Goal: Task Accomplishment & Management: Use online tool/utility

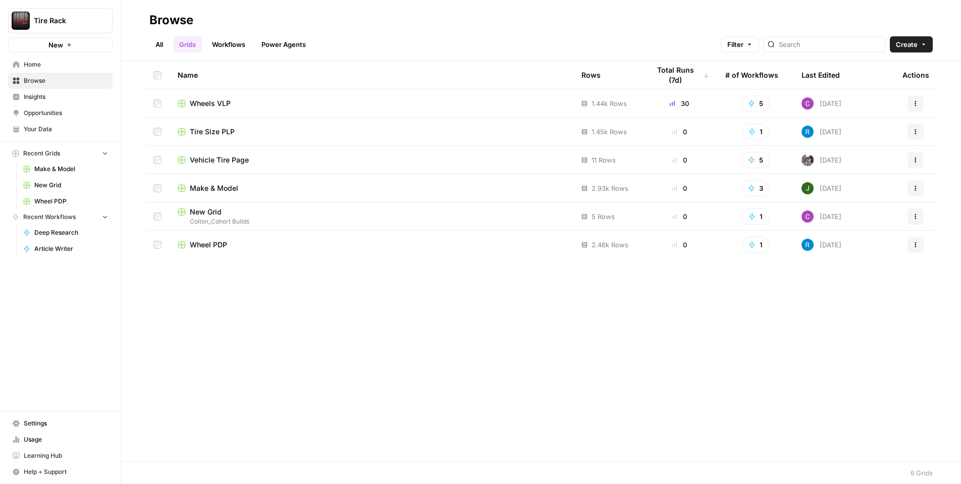
click at [219, 106] on span "Wheels VLP" at bounding box center [210, 103] width 41 height 10
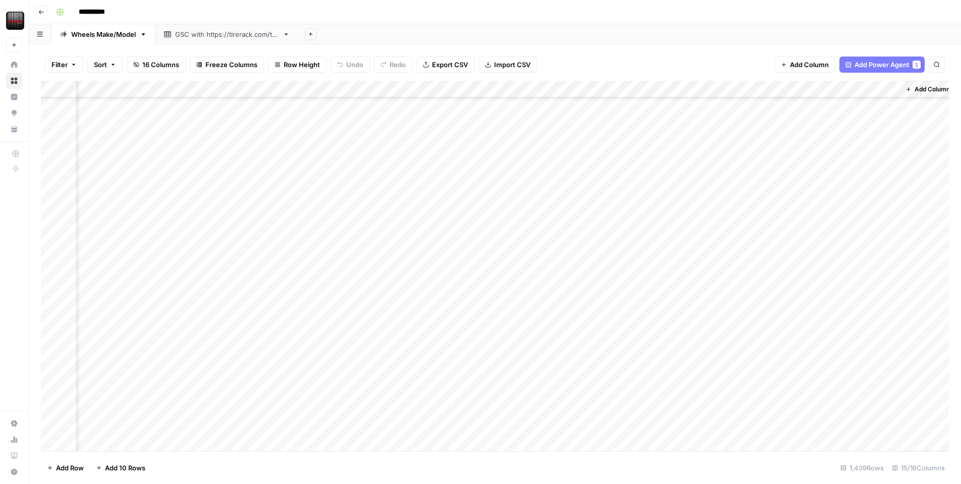
scroll to position [3873, 790]
click at [308, 284] on div "Add Column" at bounding box center [495, 266] width 908 height 370
click at [834, 452] on span "Reload" at bounding box center [827, 453] width 20 height 9
click at [620, 223] on div "Add Column" at bounding box center [495, 266] width 908 height 370
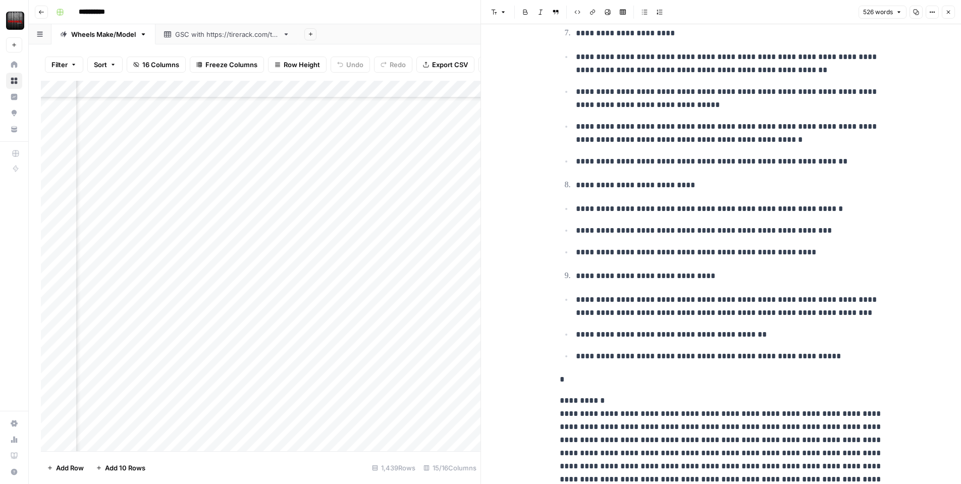
scroll to position [1113, 0]
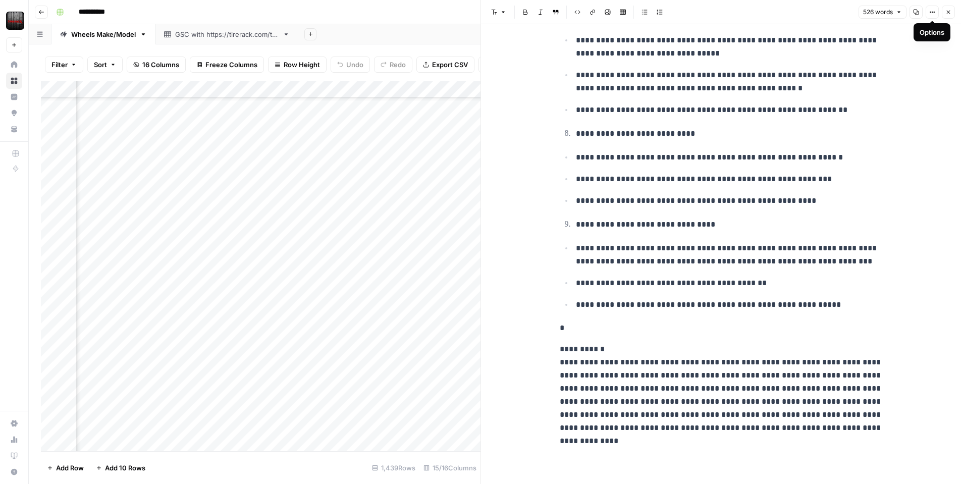
click at [945, 12] on icon "button" at bounding box center [948, 12] width 6 height 6
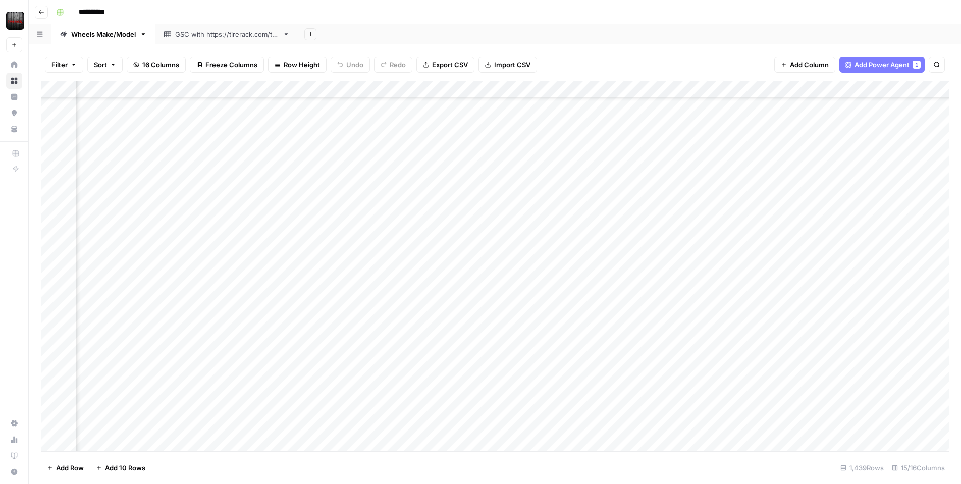
scroll to position [3932, 706]
click at [575, 223] on div "Add Column" at bounding box center [495, 266] width 908 height 370
click at [698, 223] on div "Add Column" at bounding box center [495, 266] width 908 height 370
click at [634, 223] on div "Add Column" at bounding box center [495, 266] width 908 height 370
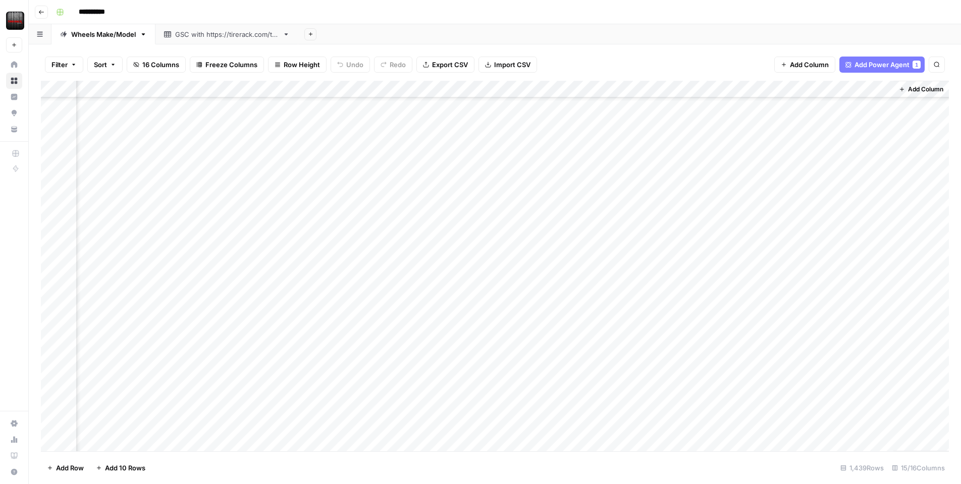
click at [613, 223] on div "Add Column" at bounding box center [495, 266] width 908 height 370
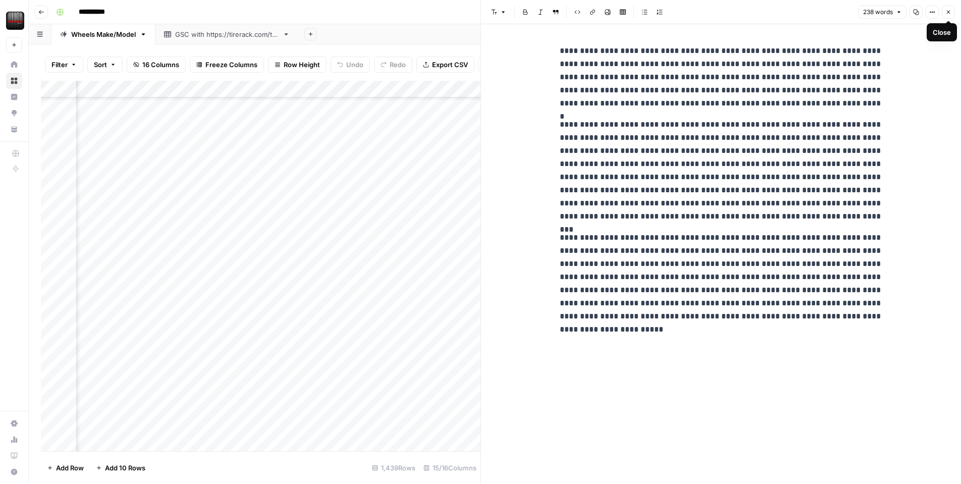
click at [951, 13] on button "Close" at bounding box center [948, 12] width 13 height 13
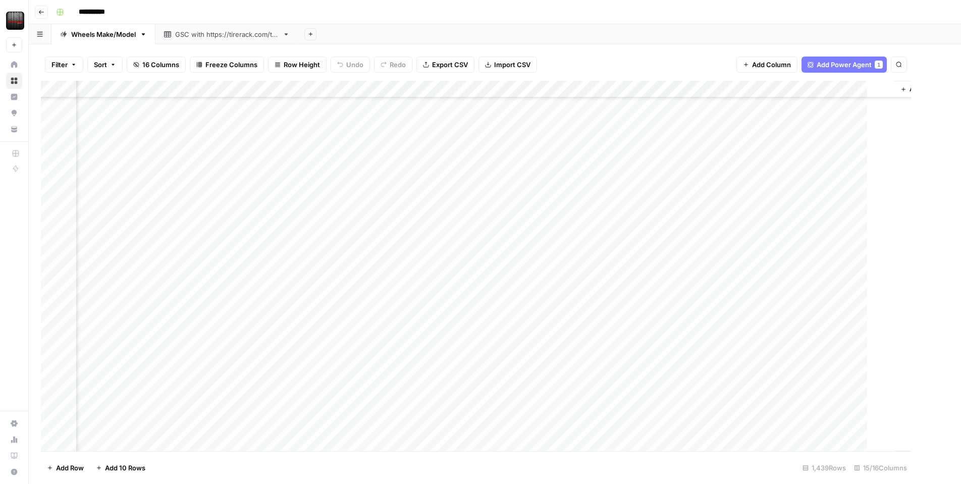
scroll to position [3932, 785]
click at [771, 224] on div "Add Column" at bounding box center [495, 266] width 908 height 370
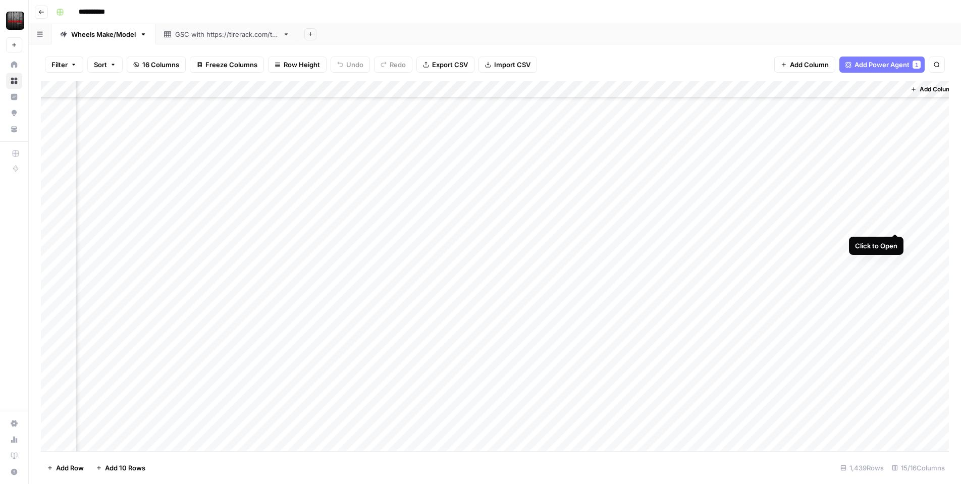
click at [893, 221] on div "Add Column" at bounding box center [495, 266] width 908 height 370
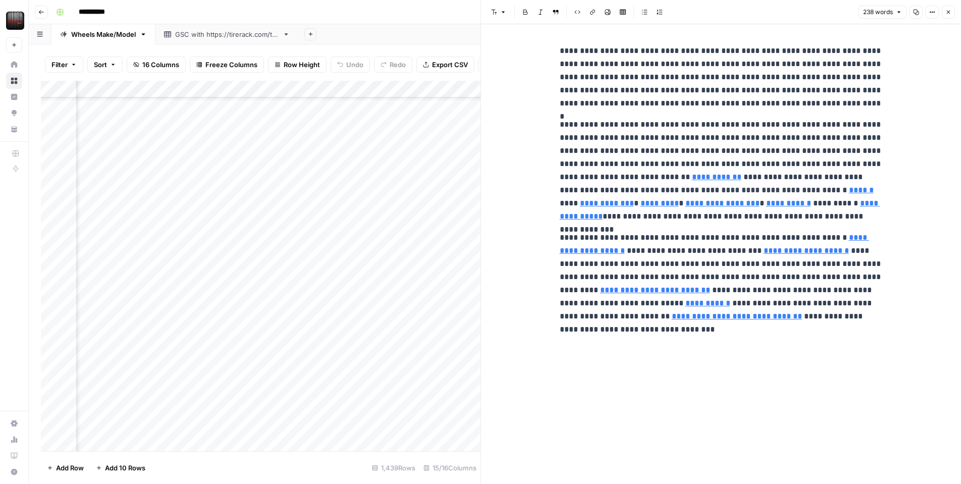
type input "[URL][DOMAIN_NAME]"
click at [767, 177] on input "[URL][DOMAIN_NAME]" at bounding box center [704, 175] width 134 height 10
type input "[URL][DOMAIN_NAME]"
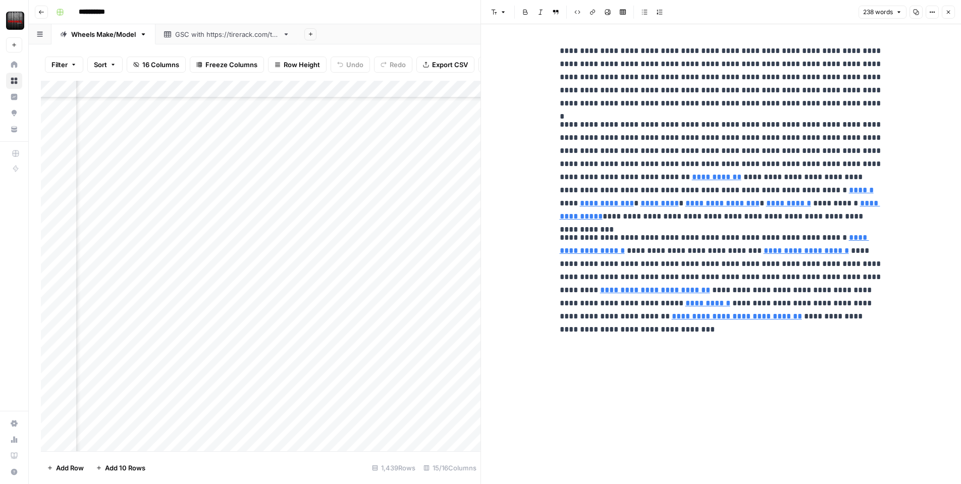
click at [735, 257] on p "**********" at bounding box center [721, 277] width 323 height 92
click at [748, 278] on p "**********" at bounding box center [721, 277] width 323 height 92
type input "[URL][DOMAIN_NAME]"
click at [948, 12] on icon "button" at bounding box center [949, 13] width 4 height 4
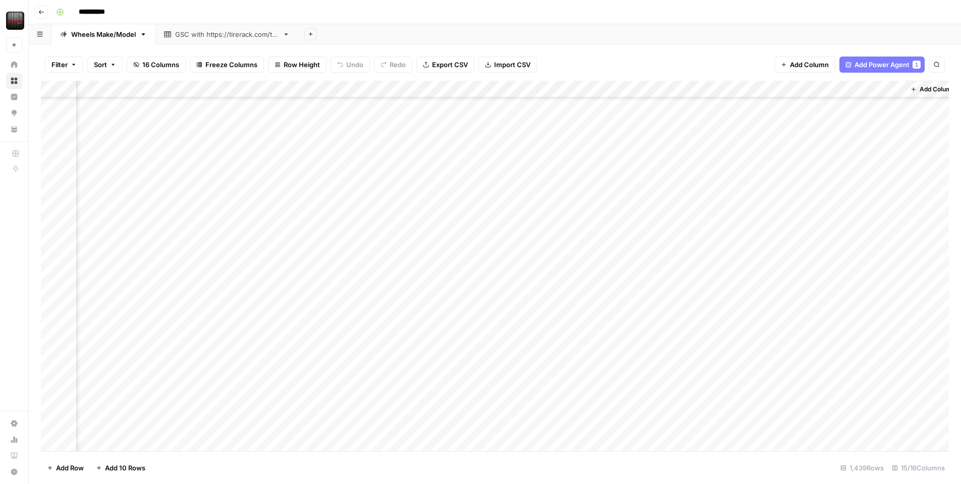
scroll to position [6773, 785]
click at [311, 231] on div "Add Column" at bounding box center [495, 266] width 908 height 370
click at [444, 231] on div "Add Column" at bounding box center [495, 266] width 908 height 370
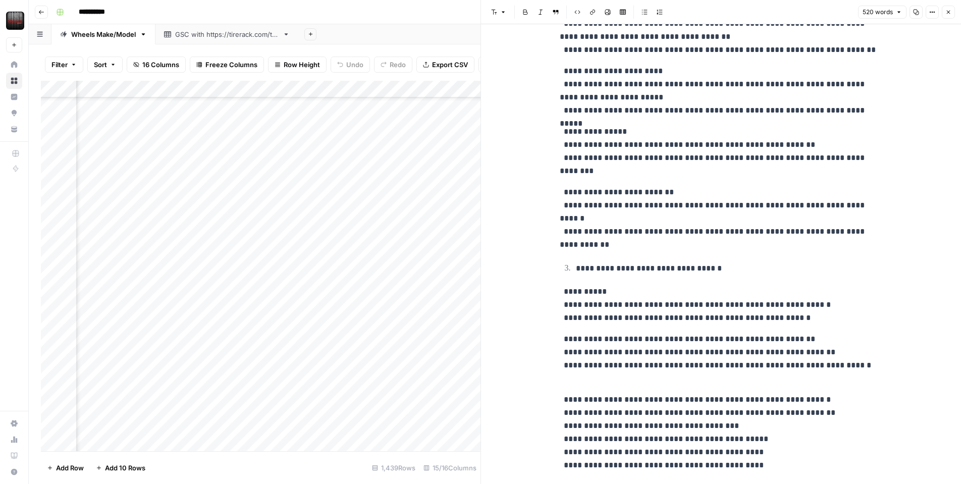
scroll to position [402, 0]
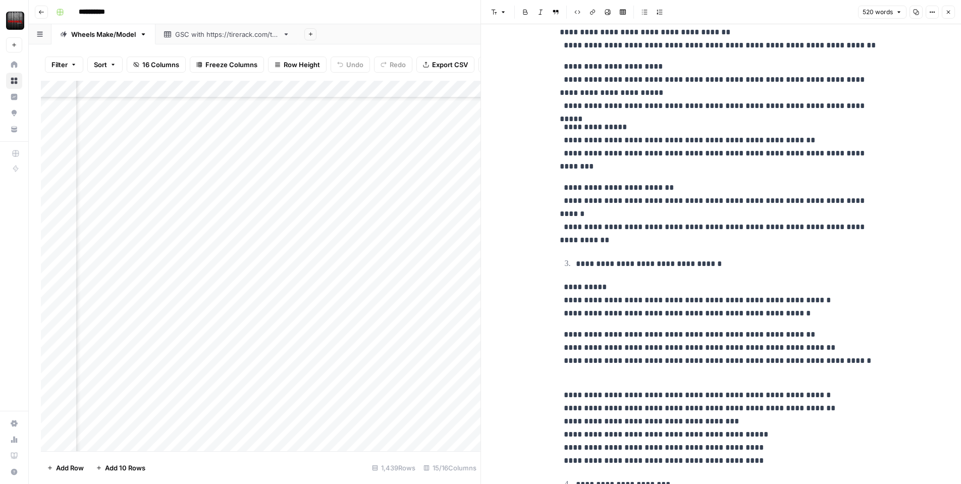
click at [946, 12] on icon "button" at bounding box center [948, 12] width 6 height 6
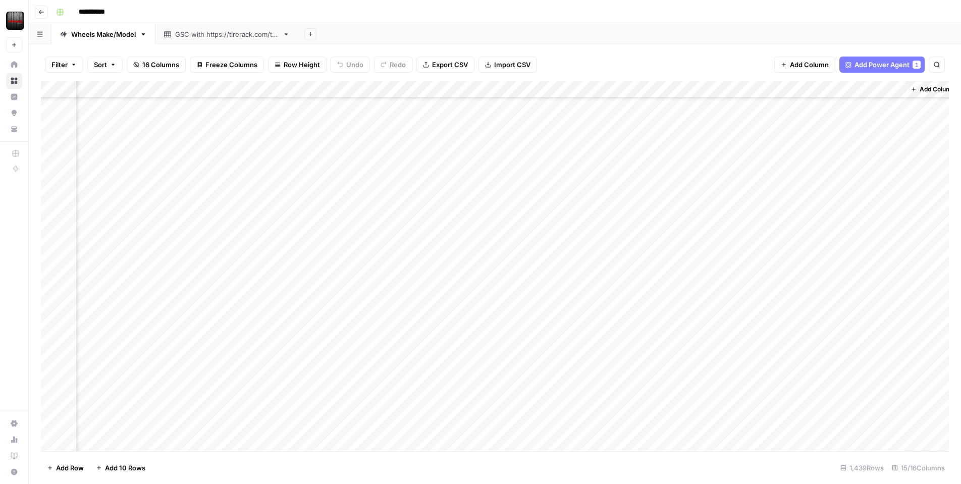
click at [495, 231] on div "Add Column" at bounding box center [495, 266] width 908 height 370
click at [704, 228] on div "Add Column" at bounding box center [495, 266] width 908 height 370
click at [657, 231] on div "Add Column" at bounding box center [495, 266] width 908 height 370
click at [624, 230] on div "Add Column" at bounding box center [495, 266] width 908 height 370
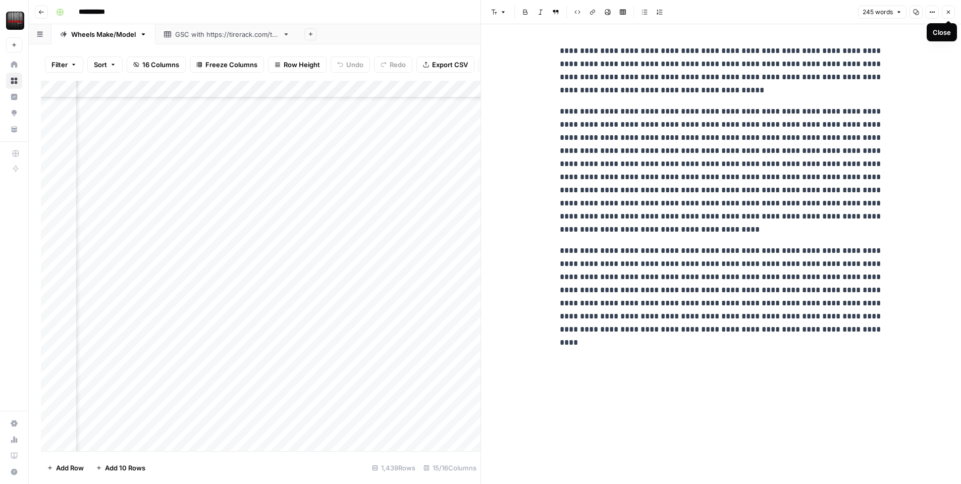
click at [951, 12] on span "Close" at bounding box center [951, 12] width 1 height 1
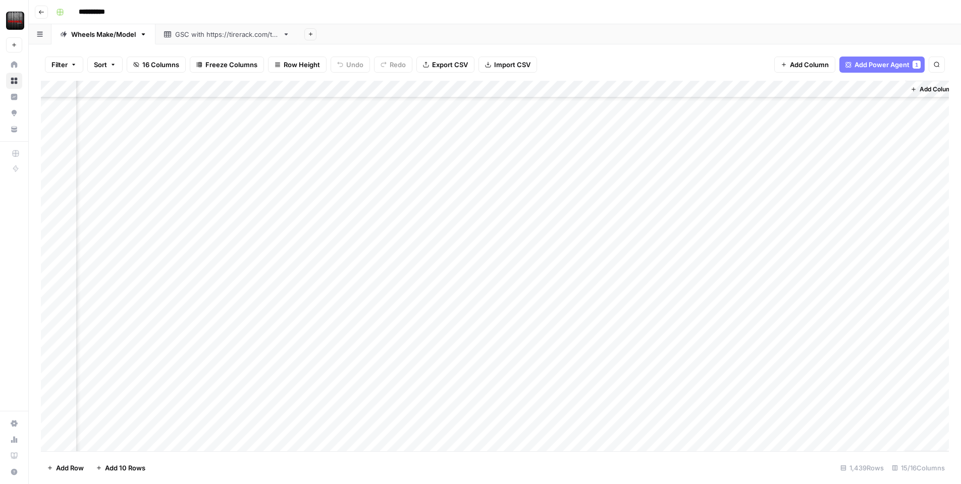
scroll to position [0, 785]
click at [665, 210] on div "Add Column" at bounding box center [495, 266] width 908 height 370
click at [690, 210] on div "Add Column" at bounding box center [495, 266] width 908 height 370
click at [676, 237] on div "Add Column" at bounding box center [495, 266] width 908 height 370
click at [676, 225] on div "Add Column" at bounding box center [495, 266] width 908 height 370
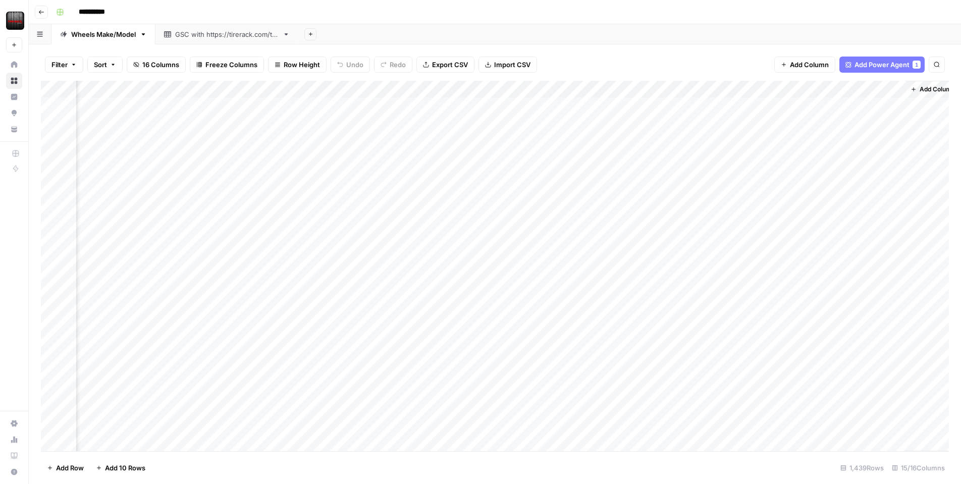
click at [676, 225] on div "Add Column" at bounding box center [495, 266] width 908 height 370
click at [674, 244] on div "Add Column" at bounding box center [495, 266] width 908 height 370
click at [672, 256] on div "Add Column" at bounding box center [495, 266] width 908 height 370
click at [670, 258] on div "Add Column" at bounding box center [495, 266] width 908 height 370
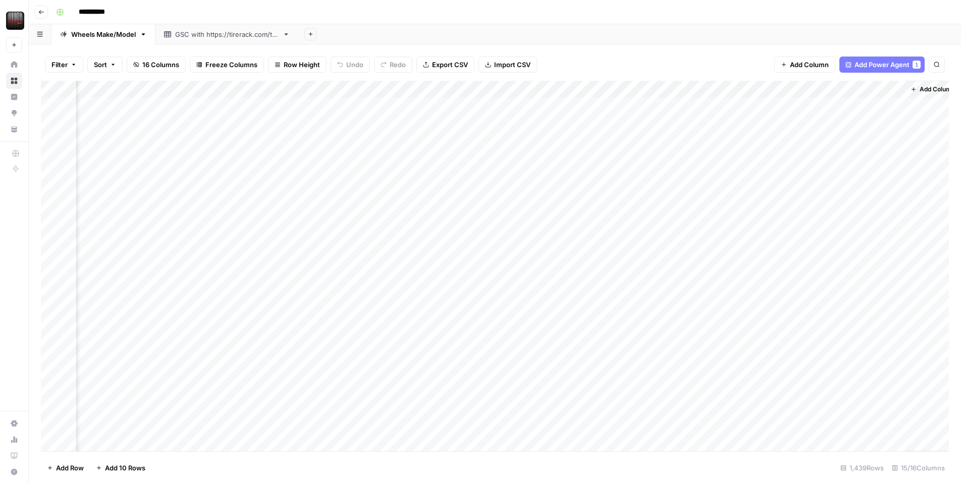
click at [685, 187] on div "Add Column" at bounding box center [495, 266] width 908 height 370
click at [683, 188] on div "Add Column" at bounding box center [495, 266] width 908 height 370
click at [685, 173] on div "Add Column" at bounding box center [495, 266] width 908 height 370
click at [689, 157] on div "Add Column" at bounding box center [495, 266] width 908 height 370
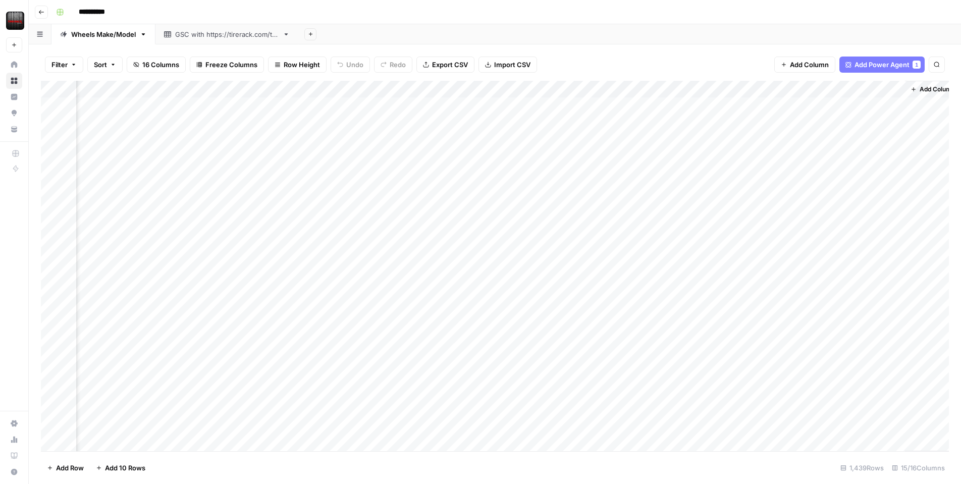
click at [689, 157] on div "Add Column" at bounding box center [495, 266] width 908 height 370
click at [691, 142] on div "Add Column" at bounding box center [495, 266] width 908 height 370
click at [693, 123] on div "Add Column" at bounding box center [495, 266] width 908 height 370
click at [693, 124] on div "Add Column" at bounding box center [495, 266] width 908 height 370
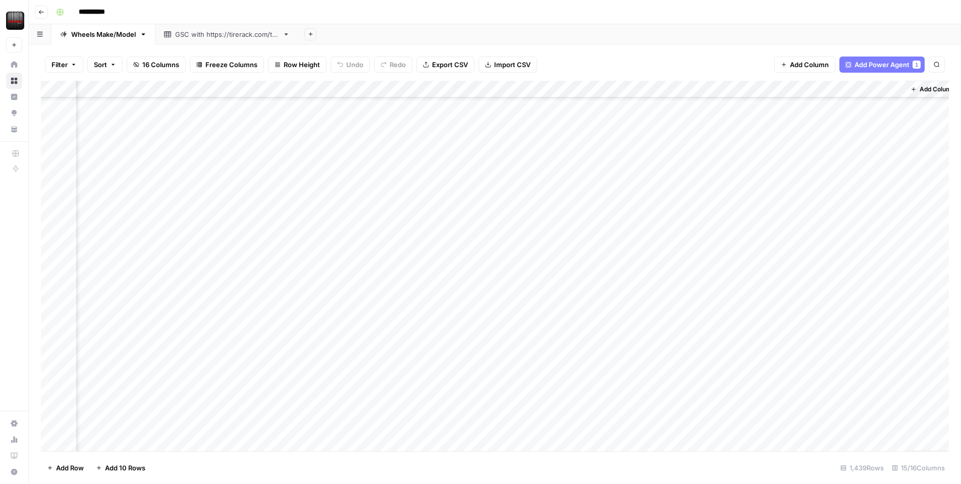
click at [687, 214] on div "Add Column" at bounding box center [495, 266] width 908 height 370
click at [767, 237] on div "Add Column" at bounding box center [495, 266] width 908 height 370
click at [892, 235] on div "Add Column" at bounding box center [495, 266] width 908 height 370
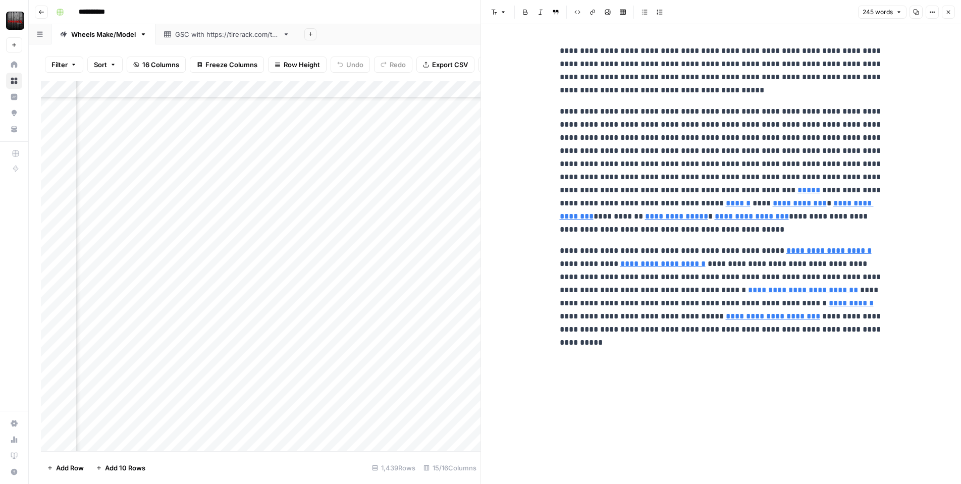
type input "[URL][DOMAIN_NAME]"
click at [717, 187] on input "[URL][DOMAIN_NAME]" at bounding box center [678, 188] width 134 height 10
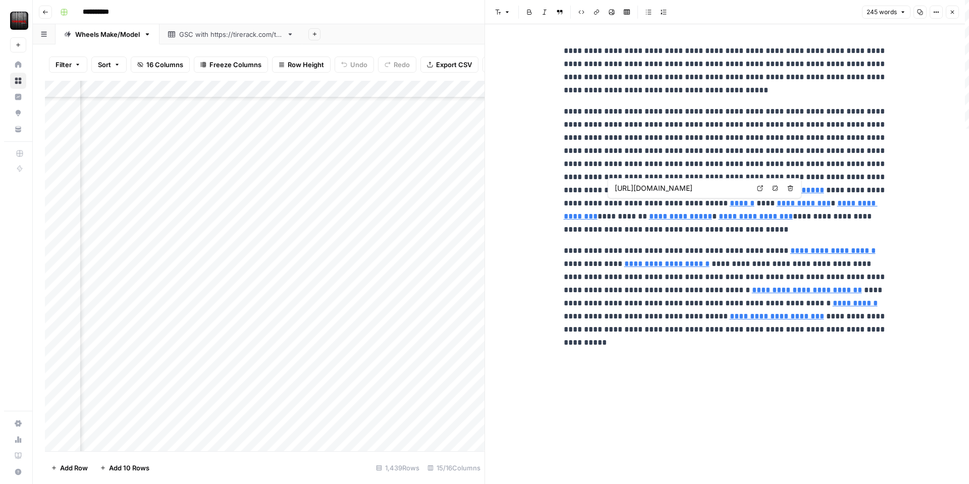
scroll to position [0, 2]
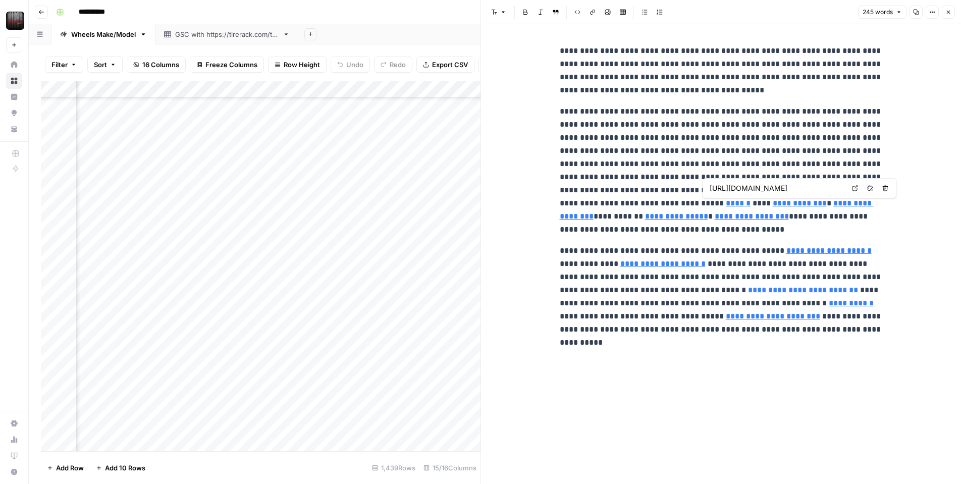
type input "[URL][DOMAIN_NAME]"
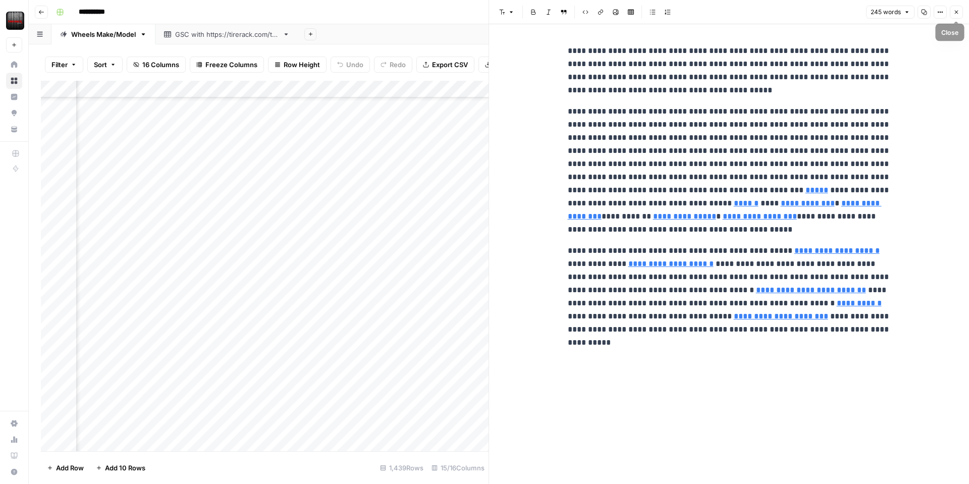
click at [956, 13] on icon "button" at bounding box center [956, 12] width 6 height 6
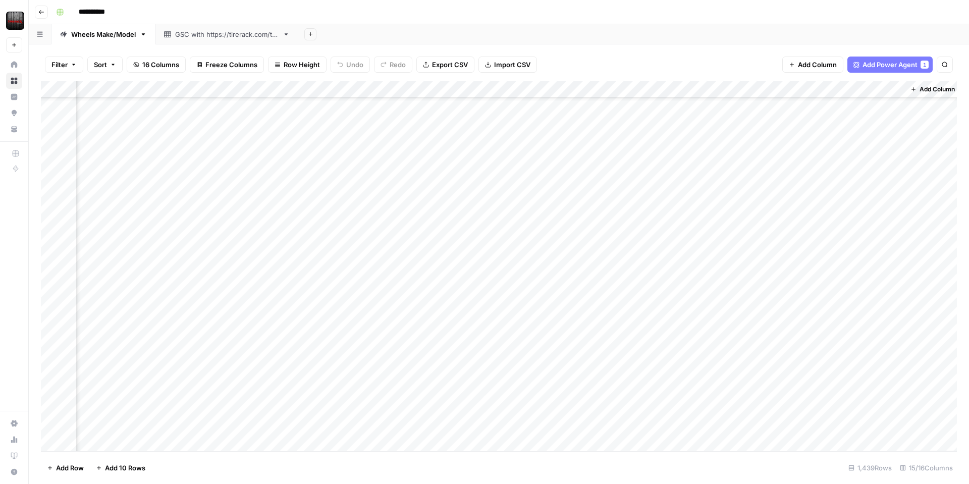
scroll to position [6766, 777]
click at [802, 87] on div "Add Column" at bounding box center [499, 266] width 916 height 370
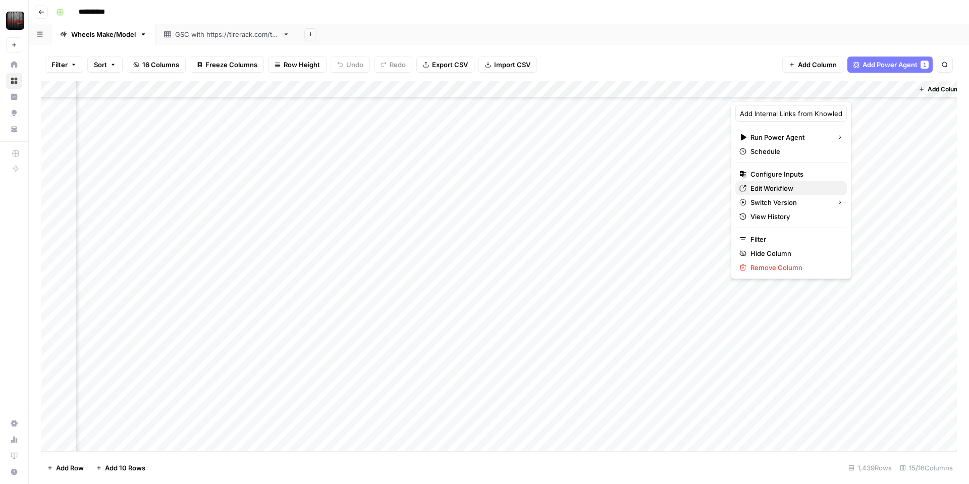
click at [778, 187] on span "Edit Workflow" at bounding box center [794, 188] width 88 height 10
